Goal: Information Seeking & Learning: Find specific fact

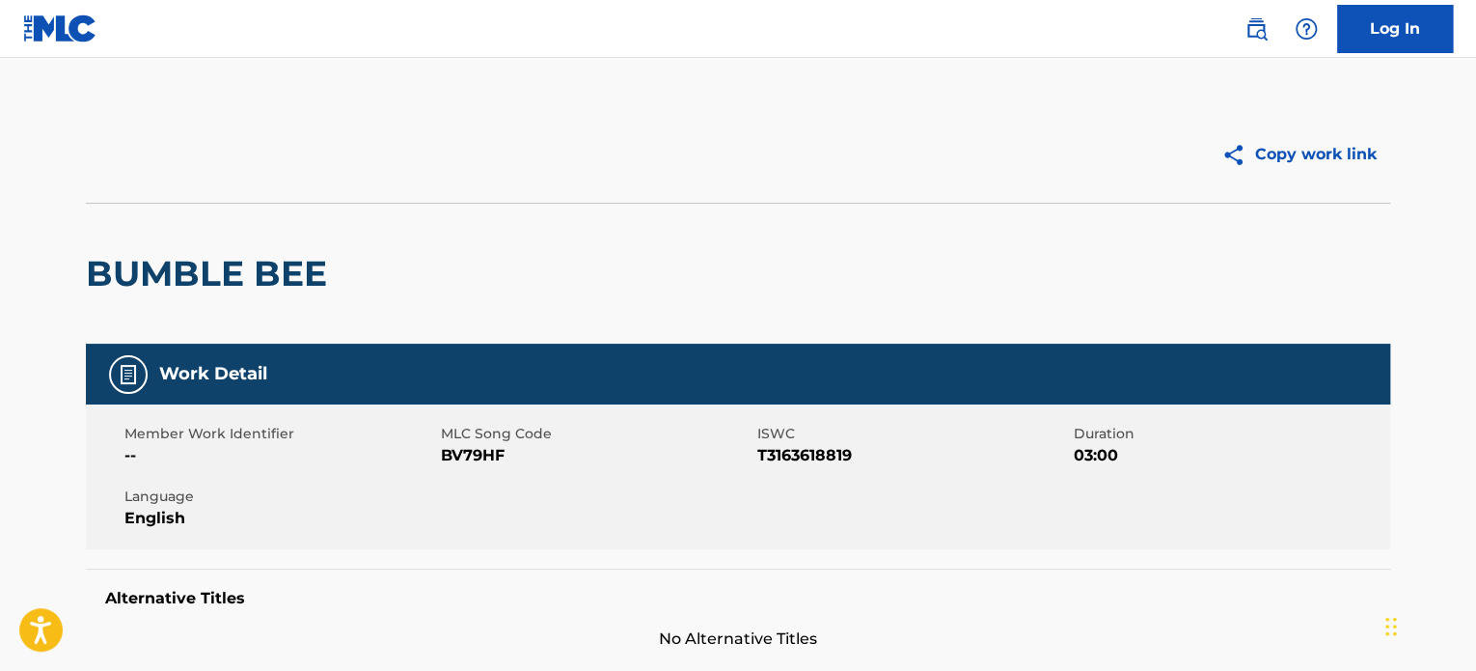
drag, startPoint x: 1251, startPoint y: 22, endPoint x: 1252, endPoint y: 38, distance: 15.5
click at [1251, 22] on img at bounding box center [1256, 28] width 23 height 23
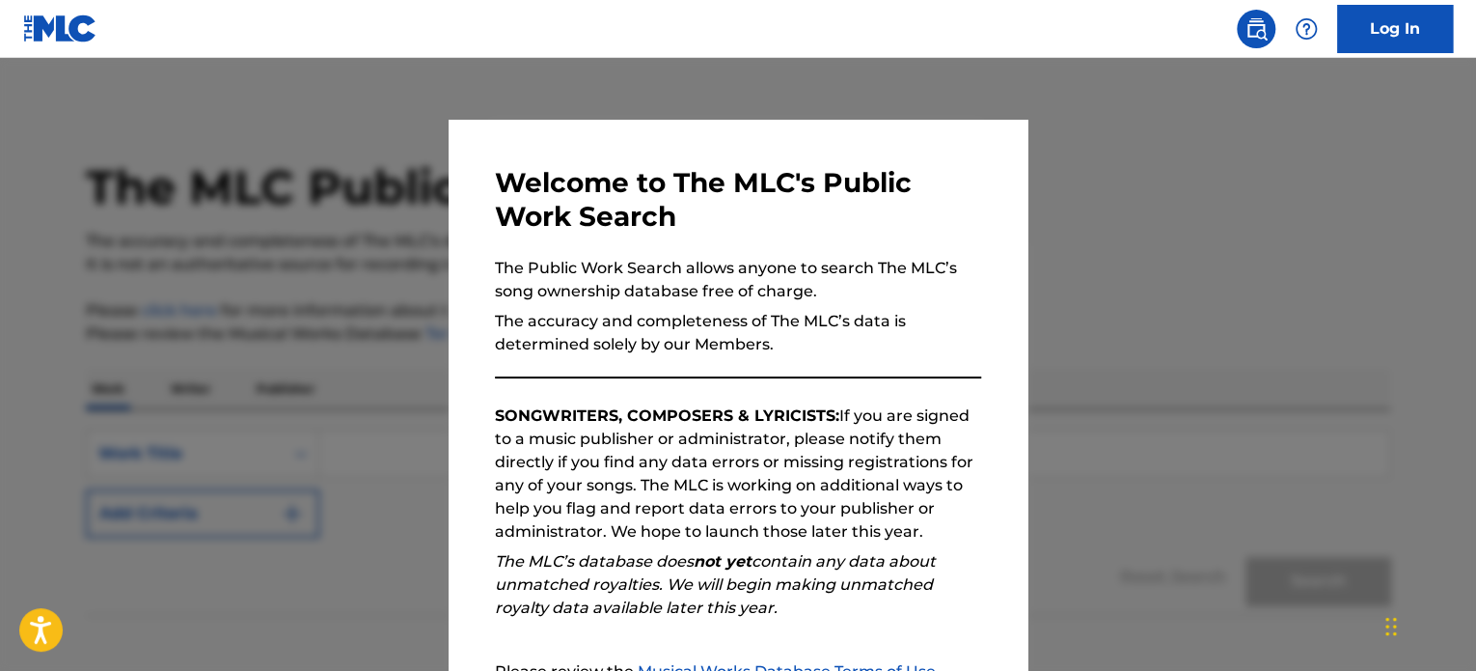
click at [1109, 298] on div at bounding box center [738, 393] width 1476 height 671
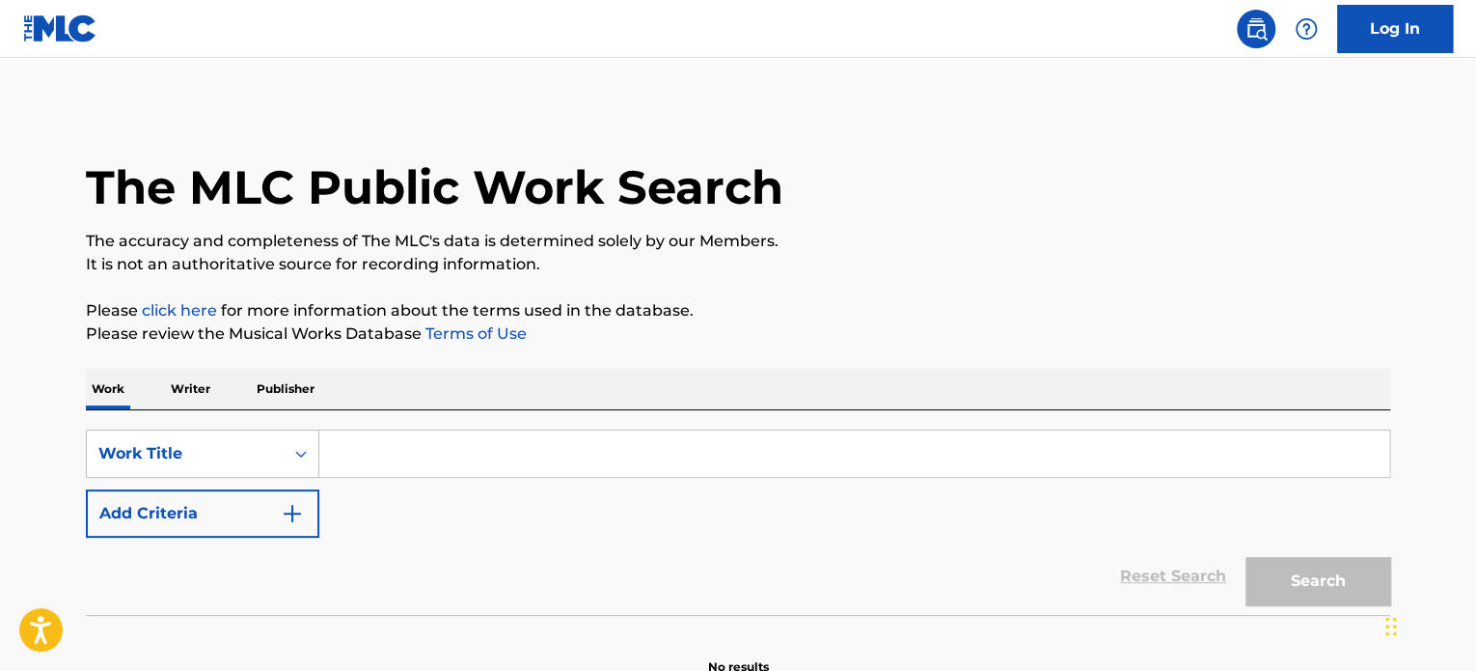
click at [356, 432] on input "Search Form" at bounding box center [854, 453] width 1070 height 46
paste input "COQUETA"
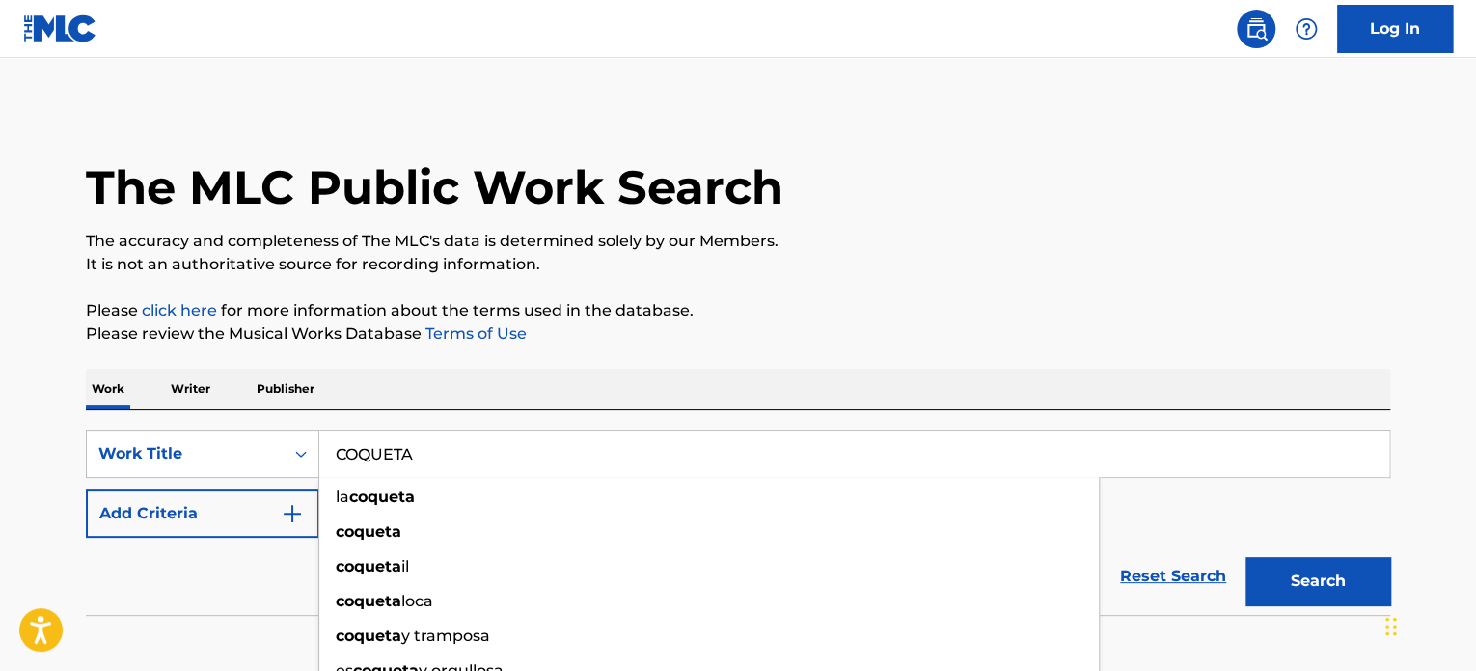
type input "COQUETA"
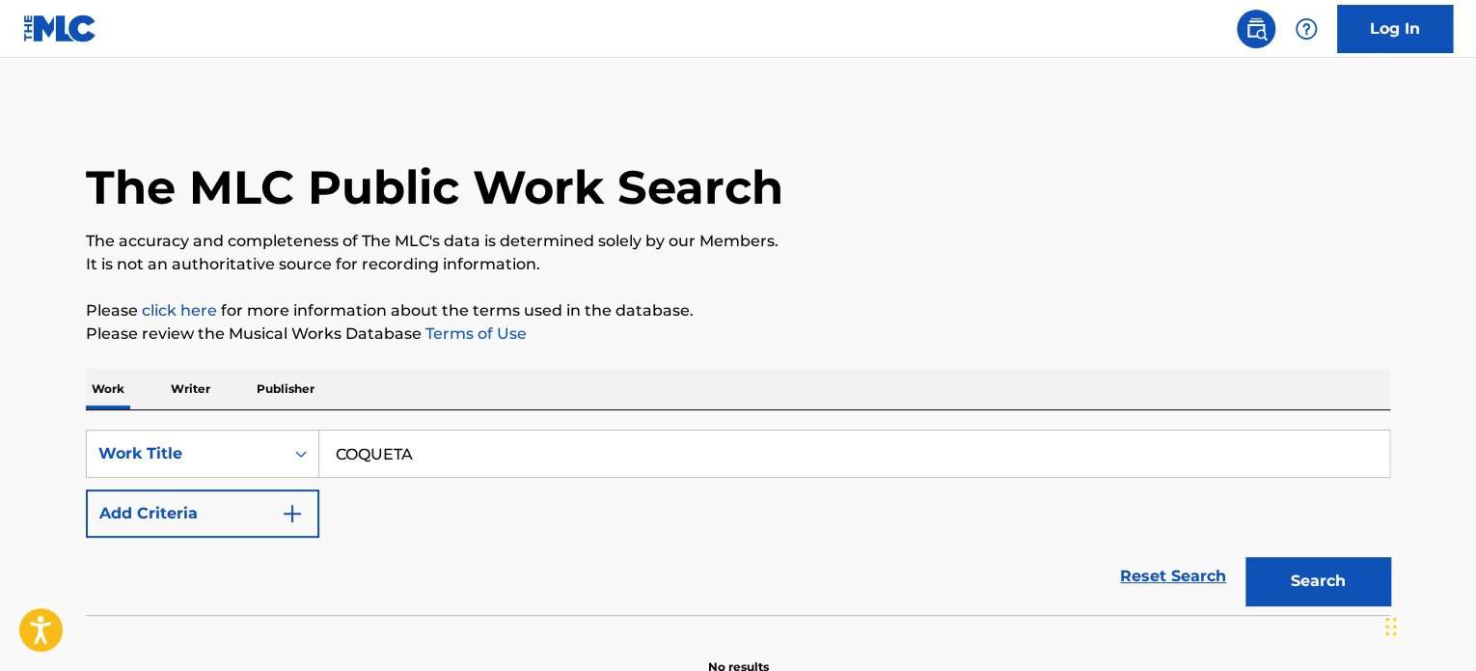
click at [199, 524] on button "Add Criteria" at bounding box center [202, 513] width 233 height 48
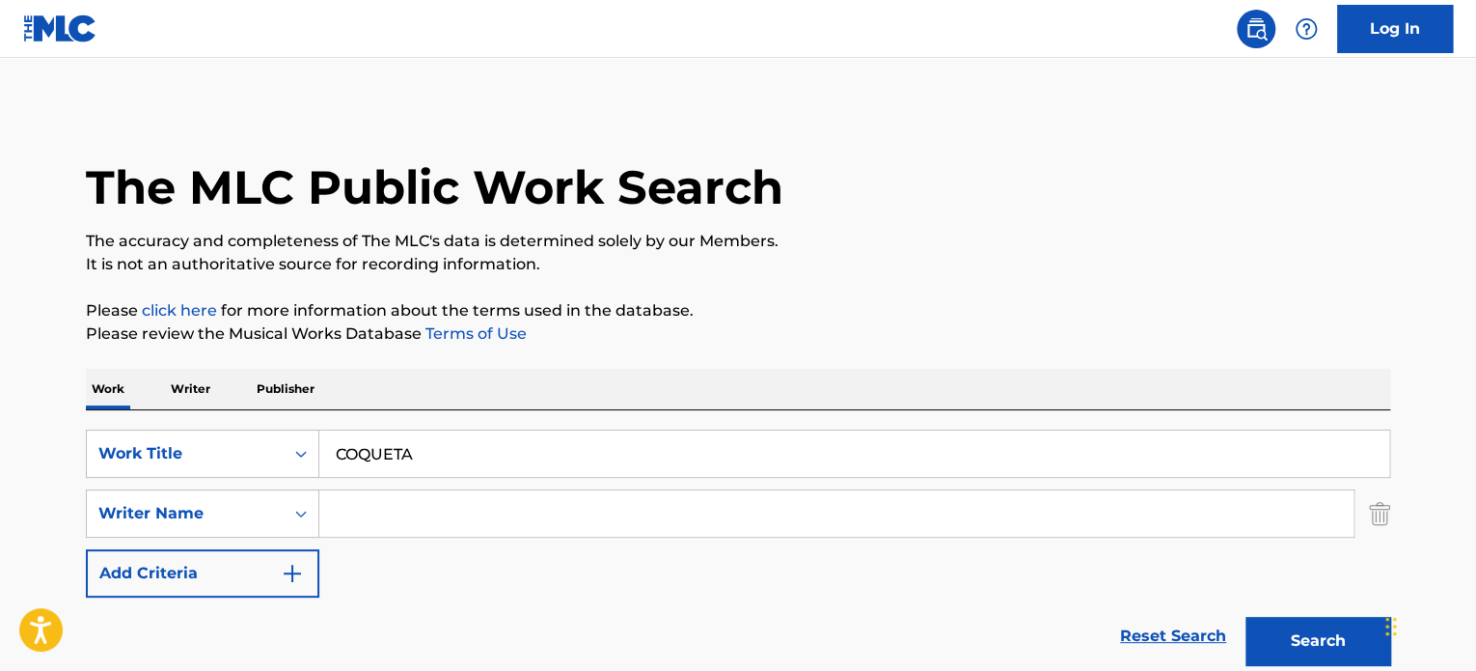
click at [378, 504] on input "Search Form" at bounding box center [836, 513] width 1034 height 46
paste input "[PERSON_NAME]"
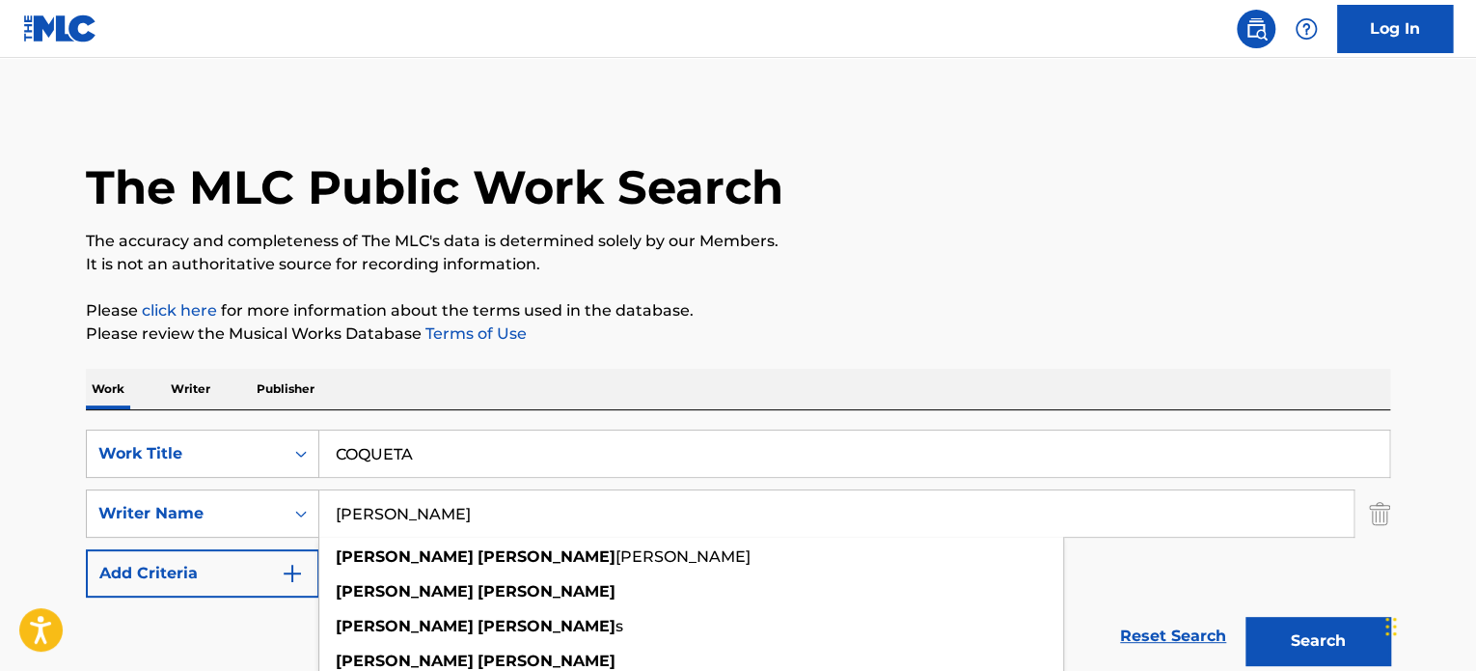
type input "[PERSON_NAME]"
click at [1302, 636] on button "Search" at bounding box center [1318, 640] width 145 height 48
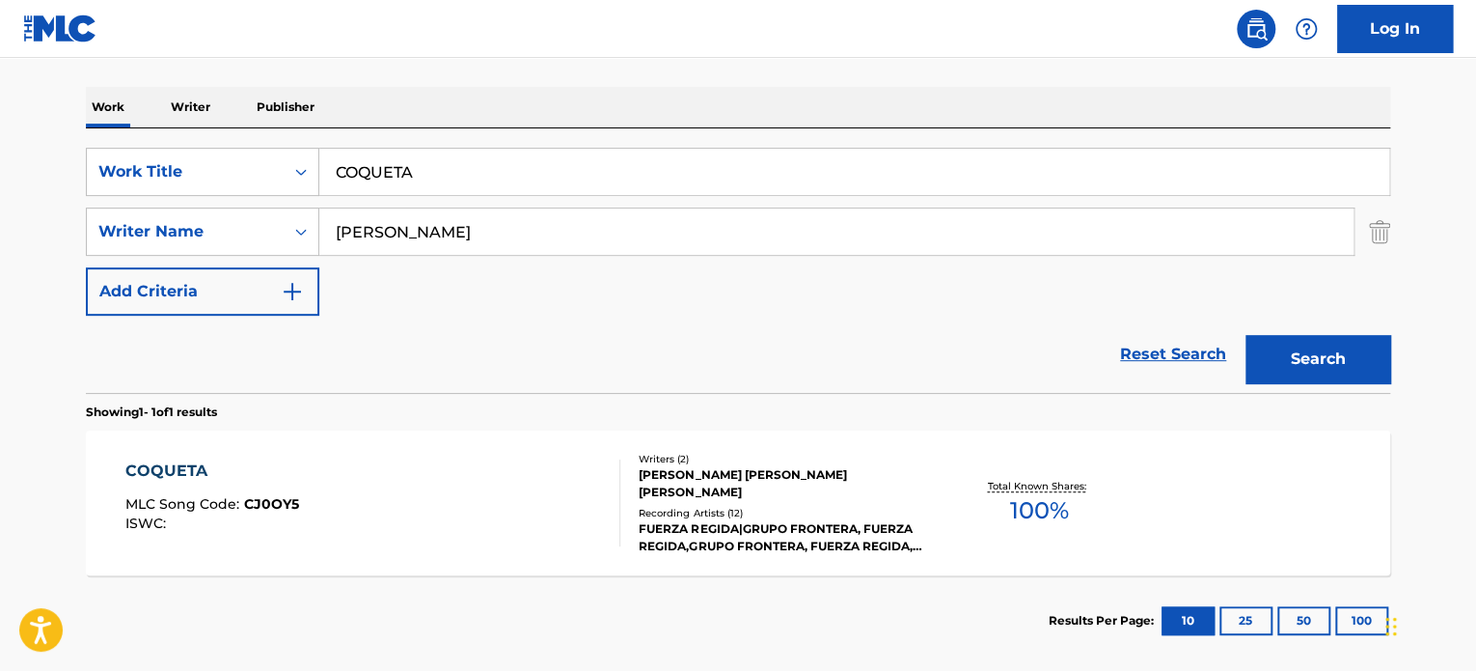
scroll to position [289, 0]
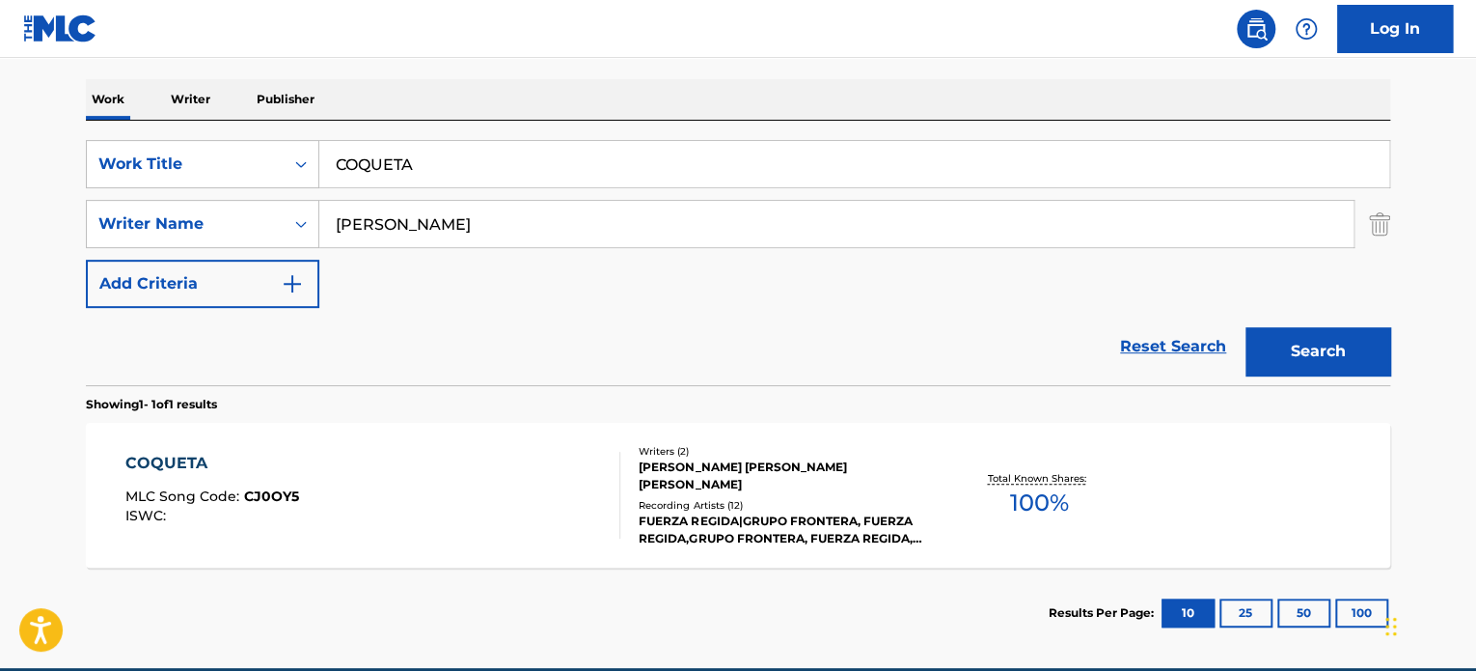
click at [363, 524] on div "COQUETA MLC Song Code : CJ0OY5 ISWC :" at bounding box center [373, 495] width 496 height 87
